Goal: Task Accomplishment & Management: Complete application form

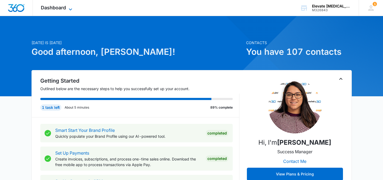
click at [56, 9] on span "Dashboard" at bounding box center [53, 8] width 25 height 6
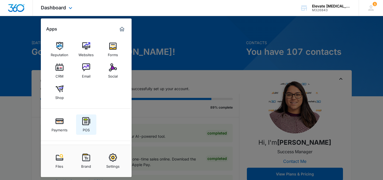
scroll to position [29, 0]
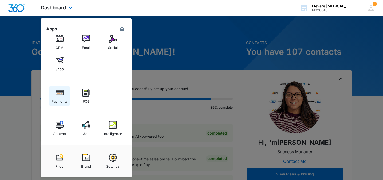
click at [65, 99] on div "Payments" at bounding box center [60, 99] width 16 height 7
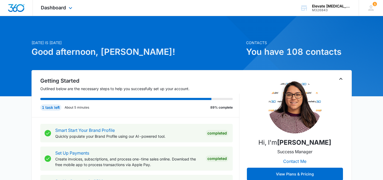
click at [66, 9] on div "Dashboard Apps Reputation Websites Forms CRM Email Social Shop Payments POS Con…" at bounding box center [57, 8] width 49 height 16
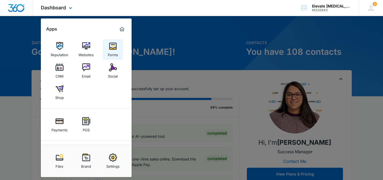
click at [113, 50] on img at bounding box center [113, 46] width 8 height 8
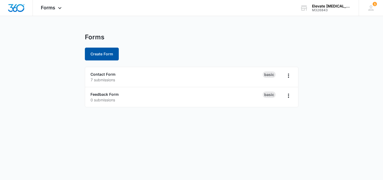
click at [101, 50] on button "Create Form" at bounding box center [102, 54] width 34 height 13
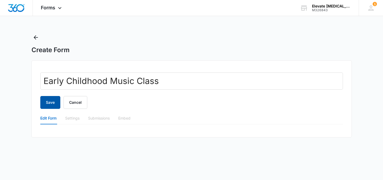
type input "Early Childhood Music Class"
click at [42, 102] on button "Save" at bounding box center [50, 102] width 20 height 13
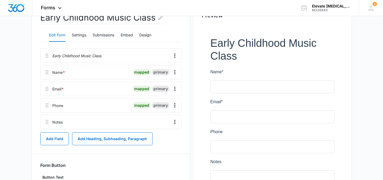
scroll to position [62, 0]
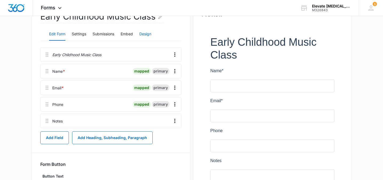
click at [148, 34] on button "Design" at bounding box center [145, 34] width 12 height 13
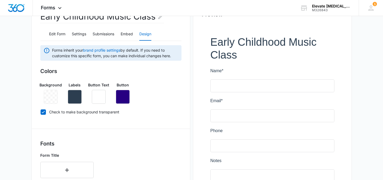
click at [44, 111] on icon at bounding box center [43, 112] width 3 height 2
click at [41, 112] on input "Check to make background transparent" at bounding box center [40, 112] width 0 height 0
click at [44, 111] on icon at bounding box center [43, 112] width 3 height 2
click at [41, 112] on input "Check to make background transparent" at bounding box center [40, 112] width 0 height 0
checkbox input "true"
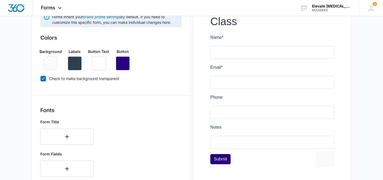
scroll to position [147, 0]
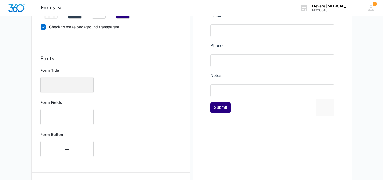
click at [67, 86] on icon "button" at bounding box center [67, 85] width 4 height 4
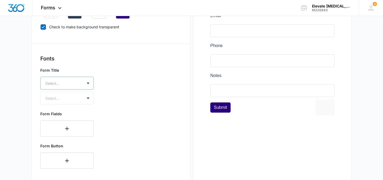
click at [67, 84] on div at bounding box center [60, 83] width 30 height 7
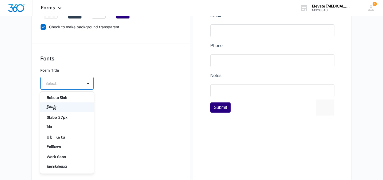
scroll to position [392, 0]
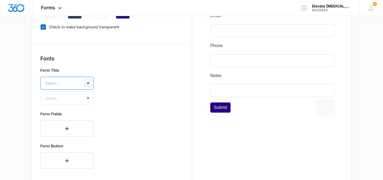
click at [84, 83] on div at bounding box center [88, 83] width 9 height 9
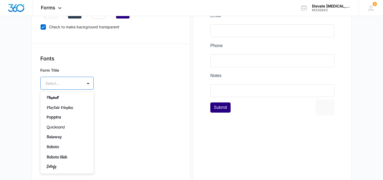
scroll to position [386, 0]
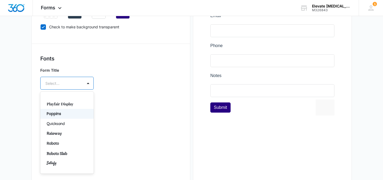
click at [74, 111] on p "Poppins" at bounding box center [67, 114] width 40 height 6
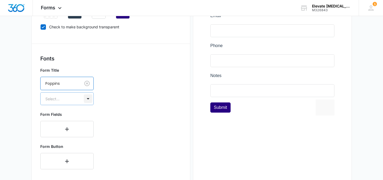
click at [89, 100] on div at bounding box center [88, 98] width 9 height 9
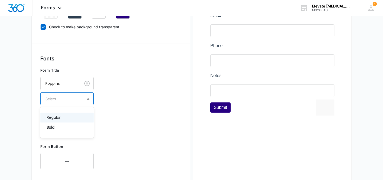
click at [67, 118] on p "Regular" at bounding box center [67, 118] width 40 height 6
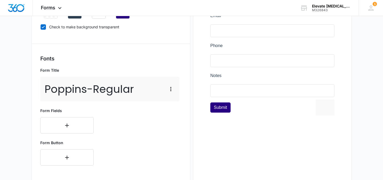
scroll to position [165, 0]
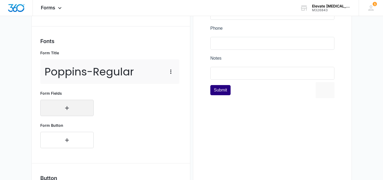
click at [67, 107] on icon "button" at bounding box center [67, 108] width 6 height 6
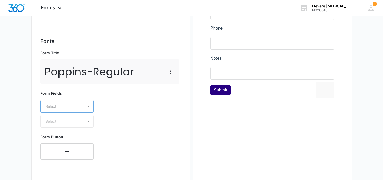
scroll to position [183, 0]
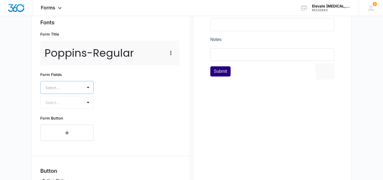
click at [72, 94] on div "Select..." at bounding box center [66, 87] width 53 height 13
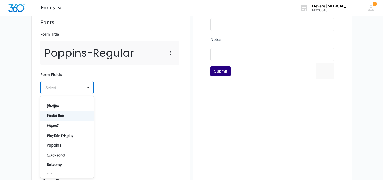
scroll to position [359, 0]
click at [69, 142] on p "Poppins" at bounding box center [67, 145] width 40 height 6
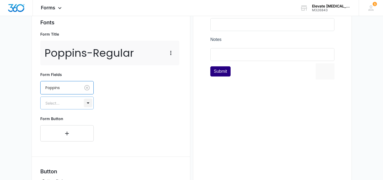
click at [88, 102] on div at bounding box center [88, 103] width 9 height 9
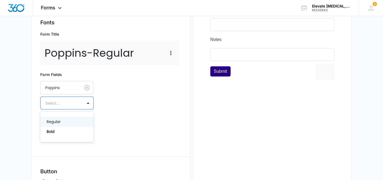
click at [70, 119] on p "Regular" at bounding box center [67, 122] width 40 height 6
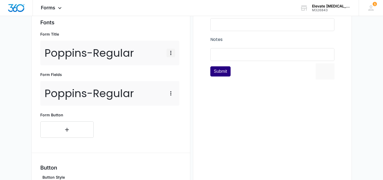
click at [170, 53] on icon "button" at bounding box center [170, 53] width 1 height 4
click at [174, 68] on div "Edit" at bounding box center [178, 68] width 11 height 4
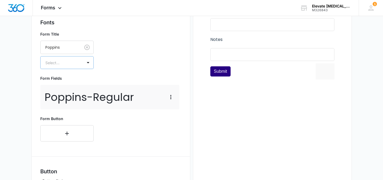
click at [72, 62] on div at bounding box center [60, 62] width 30 height 7
click at [60, 87] on div "Bold" at bounding box center [66, 91] width 53 height 10
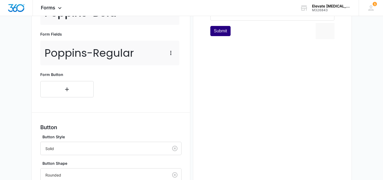
scroll to position [224, 0]
click at [74, 90] on button "button" at bounding box center [66, 89] width 53 height 16
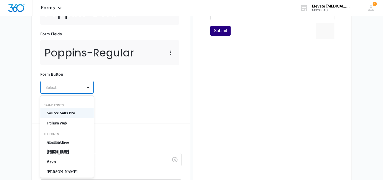
click at [74, 86] on div at bounding box center [60, 87] width 30 height 7
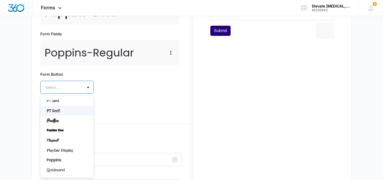
scroll to position [346, 0]
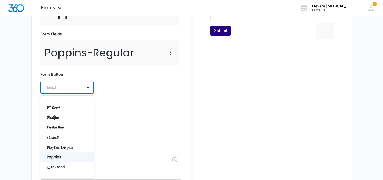
click at [68, 154] on p "Poppins" at bounding box center [67, 157] width 40 height 6
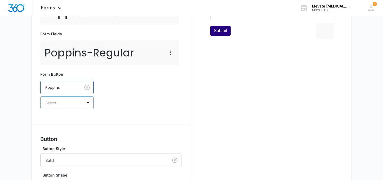
click at [74, 101] on div at bounding box center [60, 102] width 30 height 7
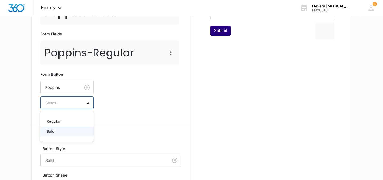
click at [62, 131] on p "Bold" at bounding box center [67, 131] width 40 height 6
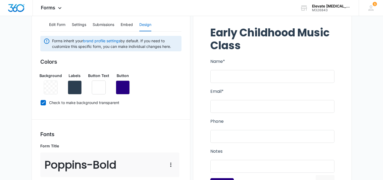
scroll to position [72, 0]
click at [123, 88] on icon "button" at bounding box center [123, 87] width 6 height 6
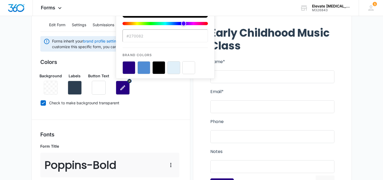
scroll to position [0, 0]
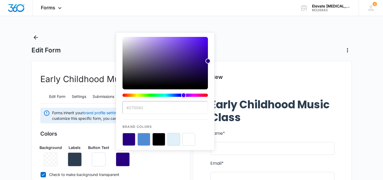
click at [129, 136] on button "color-picker-container" at bounding box center [129, 139] width 13 height 13
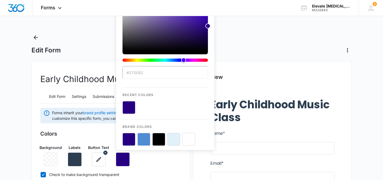
scroll to position [1, 0]
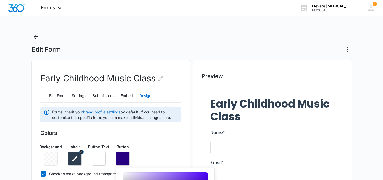
click at [76, 157] on icon "button" at bounding box center [74, 158] width 5 height 5
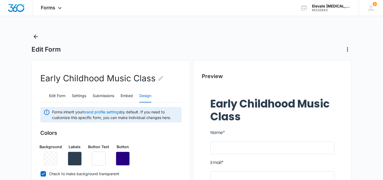
click at [62, 130] on h3 "Colors" at bounding box center [110, 133] width 141 height 8
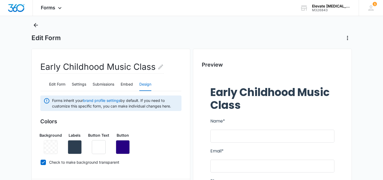
scroll to position [11, 0]
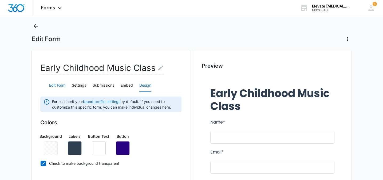
click at [63, 85] on button "Edit Form" at bounding box center [57, 85] width 16 height 13
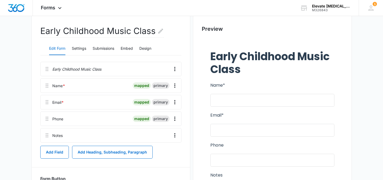
scroll to position [51, 0]
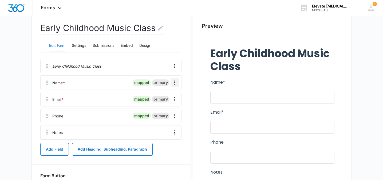
click at [176, 83] on icon "Overflow Menu" at bounding box center [175, 82] width 6 height 6
click at [163, 94] on button "Edit" at bounding box center [163, 97] width 30 height 8
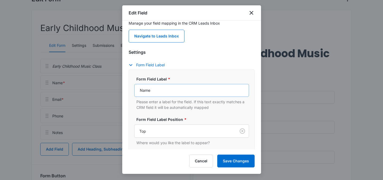
scroll to position [16, 0]
drag, startPoint x: 154, startPoint y: 92, endPoint x: 132, endPoint y: 88, distance: 21.6
click at [132, 88] on div "Form Field Label * Name Please enter a label for the field. If this text exactl…" at bounding box center [192, 122] width 126 height 107
type input "Parent/Guardian Name"
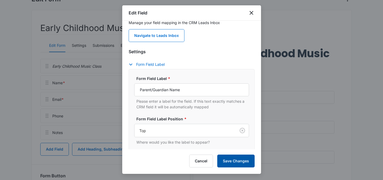
click at [237, 158] on button "Save Changes" at bounding box center [235, 160] width 37 height 13
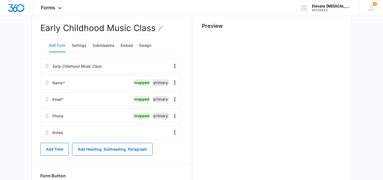
scroll to position [0, 0]
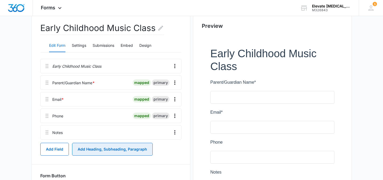
click at [107, 149] on button "Add Heading, Subheading, Paragraph" at bounding box center [112, 149] width 81 height 13
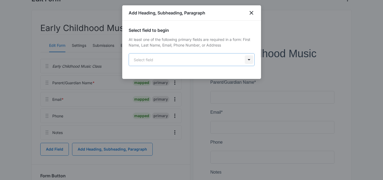
click at [245, 60] on body "Forms Apps Reputation Websites Forms CRM Email Social Shop Payments POS Content…" at bounding box center [191, 97] width 383 height 296
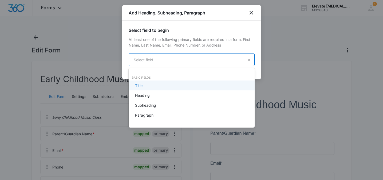
click at [252, 13] on div at bounding box center [191, 90] width 383 height 180
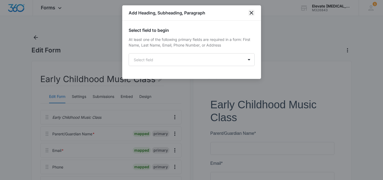
click at [252, 13] on icon "close" at bounding box center [252, 13] width 4 height 4
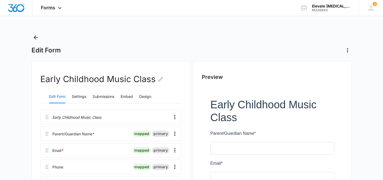
scroll to position [110, 0]
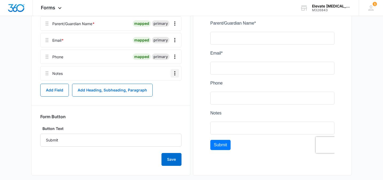
click at [175, 72] on icon "Overflow Menu" at bounding box center [175, 73] width 6 height 6
click at [159, 88] on div "Edit" at bounding box center [160, 88] width 11 height 4
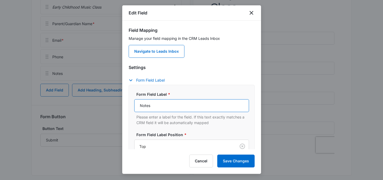
drag, startPoint x: 158, startPoint y: 105, endPoint x: 132, endPoint y: 105, distance: 25.6
click at [132, 105] on div "Form Field Label * Notes Please enter a label for the field. If this text exact…" at bounding box center [192, 138] width 126 height 107
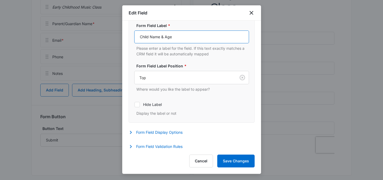
scroll to position [71, 0]
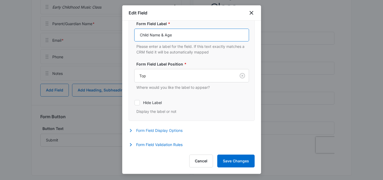
type input "Child Name & Age"
click at [177, 131] on button "Form Field Display Options" at bounding box center [158, 130] width 59 height 6
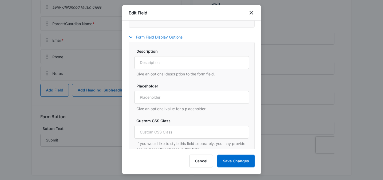
click at [130, 38] on icon "button" at bounding box center [130, 37] width 3 height 2
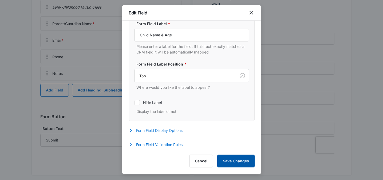
click at [239, 159] on button "Save Changes" at bounding box center [235, 160] width 37 height 13
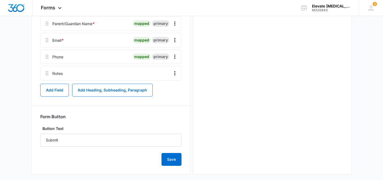
scroll to position [0, 0]
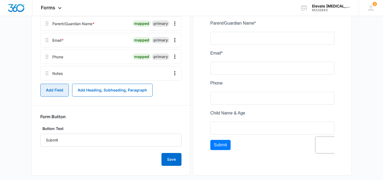
click at [49, 91] on button "Add Field" at bounding box center [54, 90] width 29 height 13
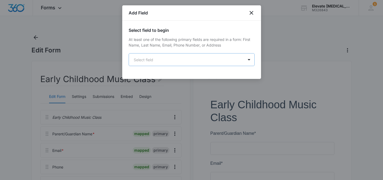
click at [169, 58] on body "Forms Apps Reputation Websites Forms CRM Email Social Shop Payments POS Content…" at bounding box center [191, 148] width 383 height 296
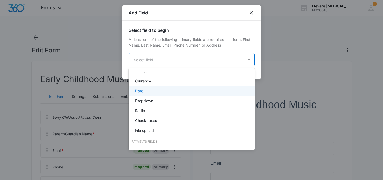
scroll to position [104, 0]
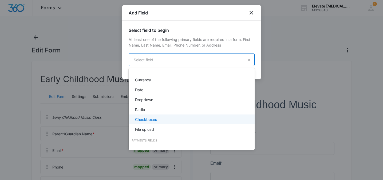
click at [157, 118] on div "Checkboxes" at bounding box center [191, 119] width 112 height 6
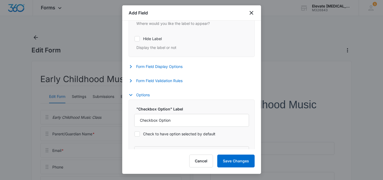
scroll to position [197, 0]
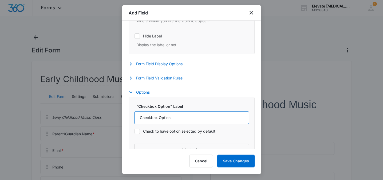
click at [184, 120] on input "Checkbox Option" at bounding box center [191, 117] width 115 height 13
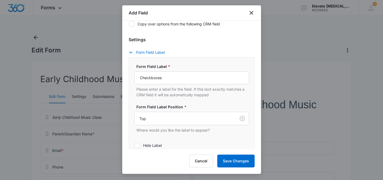
scroll to position [88, 0]
click at [182, 77] on input "Checkboxes" at bounding box center [191, 77] width 115 height 13
drag, startPoint x: 166, startPoint y: 77, endPoint x: 134, endPoint y: 71, distance: 32.6
click at [134, 72] on input "Checkboxes" at bounding box center [191, 77] width 115 height 13
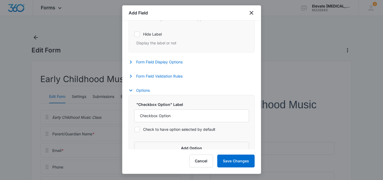
scroll to position [212, 0]
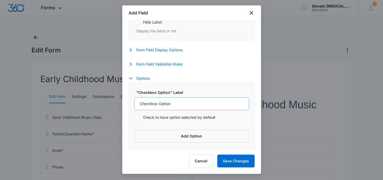
type input "Please select a class time"
drag, startPoint x: 172, startPoint y: 103, endPoint x: 133, endPoint y: 103, distance: 39.3
click at [133, 103] on div ""Checkbox Option" Label Checkbox Option Check to have option selected by defaul…" at bounding box center [192, 116] width 126 height 66
type input "Tuesdays, 11:00-11:30"
click at [179, 139] on button "Add Option" at bounding box center [191, 136] width 115 height 13
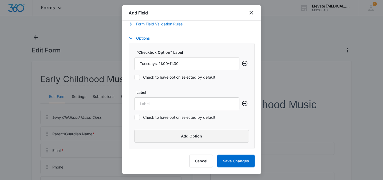
scroll to position [251, 0]
click at [165, 103] on input "Label" at bounding box center [186, 103] width 105 height 13
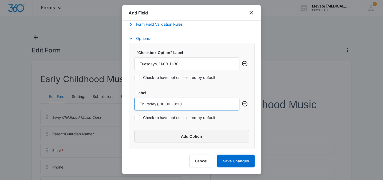
type input "Thursdays, 10:00-10:30"
click at [170, 131] on button "Add Option" at bounding box center [191, 136] width 115 height 13
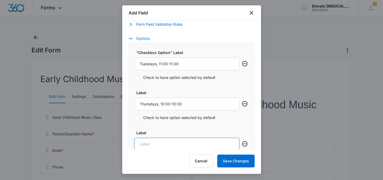
click at [162, 148] on input "Label" at bounding box center [186, 144] width 105 height 13
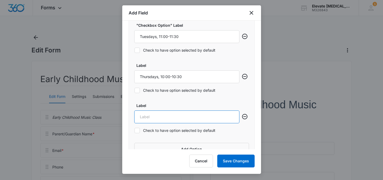
scroll to position [279, 0]
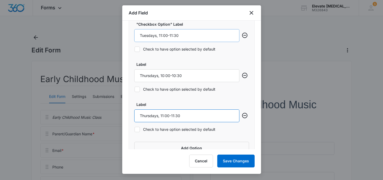
type input "Thursdays, 11:00-11:30"
click at [186, 37] on input "Tuesdays, 11:00-11:30" at bounding box center [186, 35] width 105 height 13
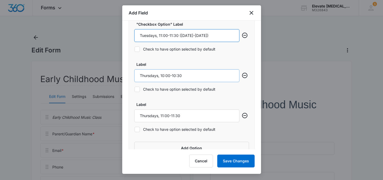
type input "Tuesdays, 11:00-11:30 ([DATE]-[DATE])"
click at [192, 74] on input "Thursdays, 10:00-10:30" at bounding box center [186, 75] width 105 height 13
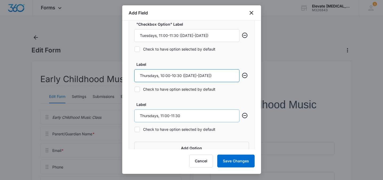
type input "Thursdays, 10:00-10:30 ([DATE]-[DATE])"
click at [186, 116] on input "Thursdays, 11:00-11:30" at bounding box center [186, 115] width 105 height 13
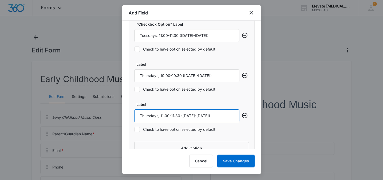
scroll to position [292, 0]
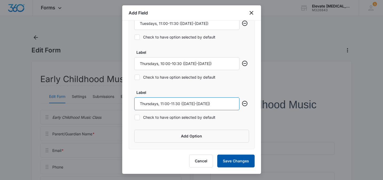
type input "Thursdays, 11:00-11:30 ([DATE]-[DATE])"
click at [230, 157] on button "Save Changes" at bounding box center [235, 160] width 37 height 13
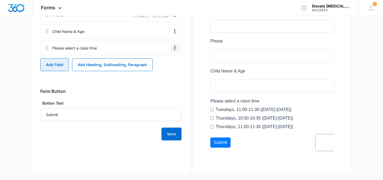
scroll to position [156, 0]
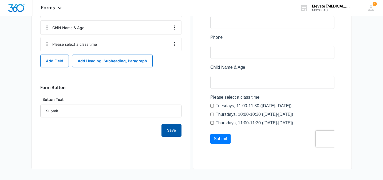
click at [169, 131] on button "Save" at bounding box center [172, 130] width 20 height 13
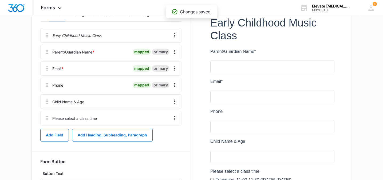
scroll to position [14, 0]
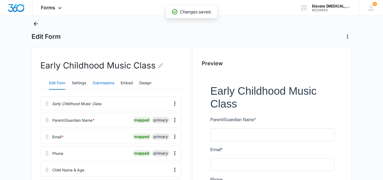
click at [103, 82] on button "Submissions" at bounding box center [104, 83] width 22 height 13
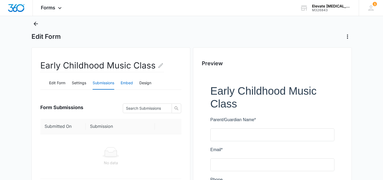
click at [129, 83] on button "Embed" at bounding box center [127, 83] width 12 height 13
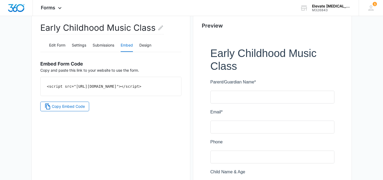
scroll to position [53, 0]
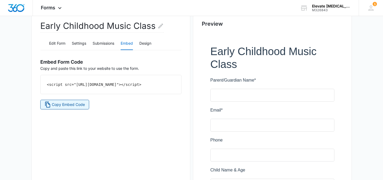
click at [77, 107] on span "Copy Embed Code" at bounding box center [68, 104] width 33 height 6
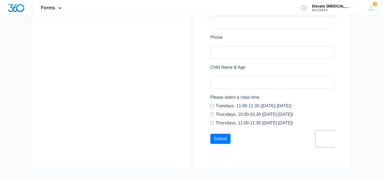
scroll to position [0, 0]
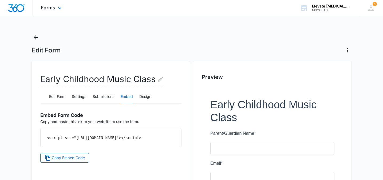
click at [16, 10] on img "Dashboard" at bounding box center [16, 8] width 17 height 8
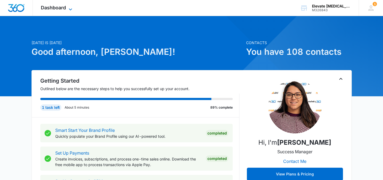
click at [62, 6] on span "Dashboard" at bounding box center [53, 8] width 25 height 6
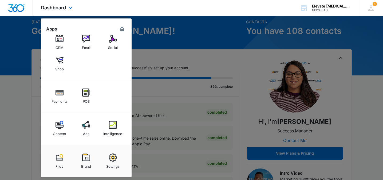
scroll to position [28, 0]
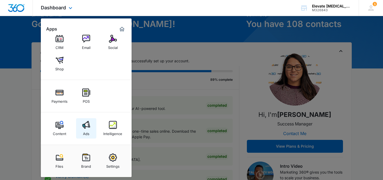
click at [86, 128] on img at bounding box center [86, 125] width 8 height 8
